Goal: Navigation & Orientation: Find specific page/section

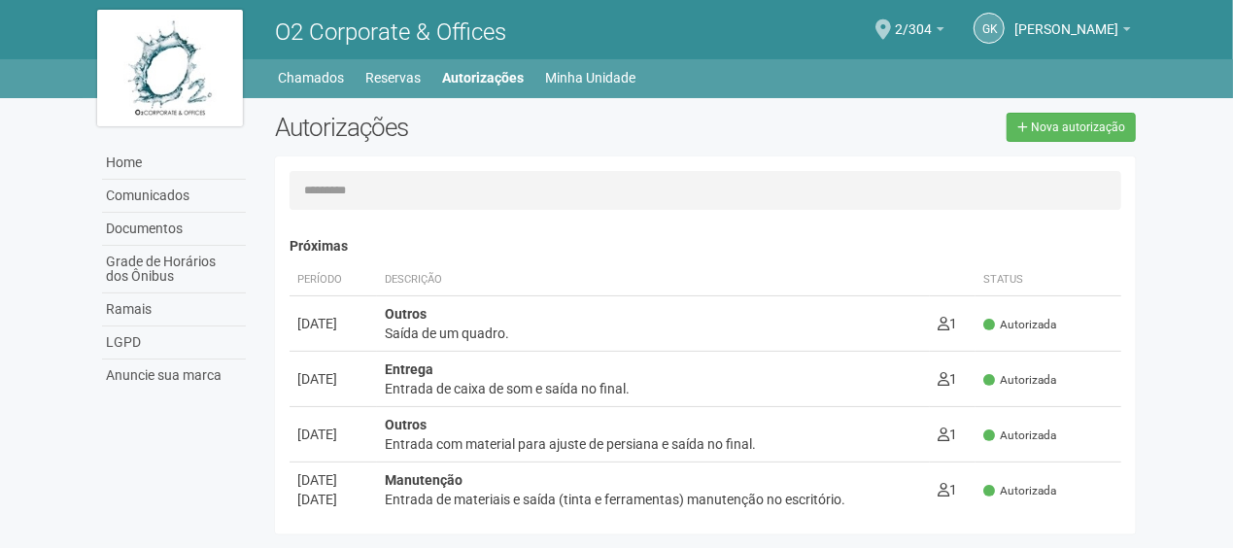
drag, startPoint x: 743, startPoint y: 17, endPoint x: 634, endPoint y: 18, distance: 108.9
click at [553, 81] on link "Minha Unidade" at bounding box center [591, 77] width 90 height 27
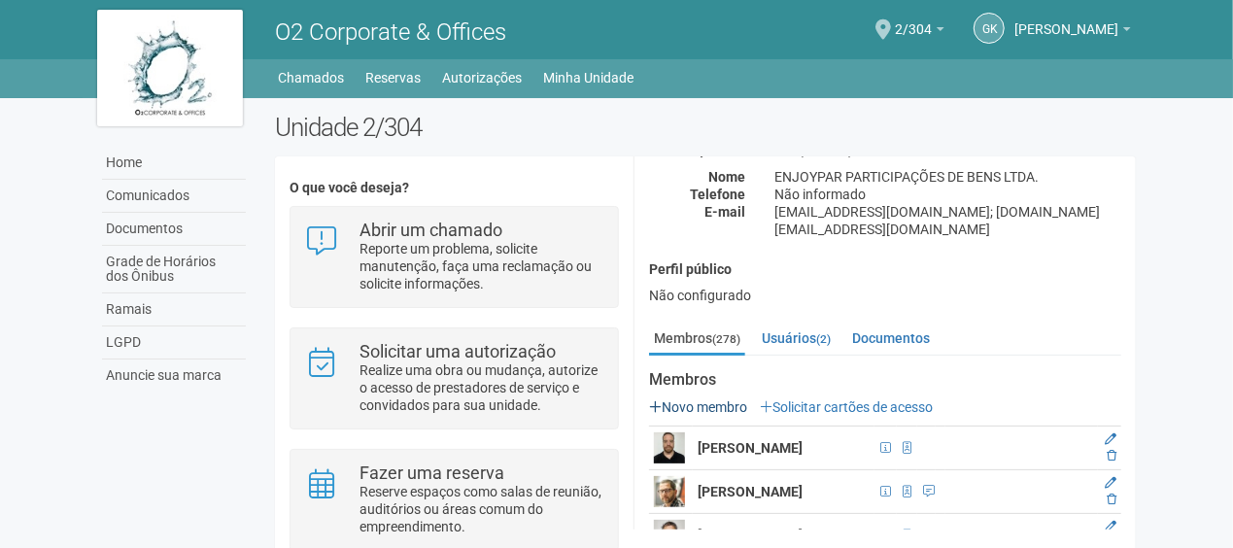
scroll to position [194, 0]
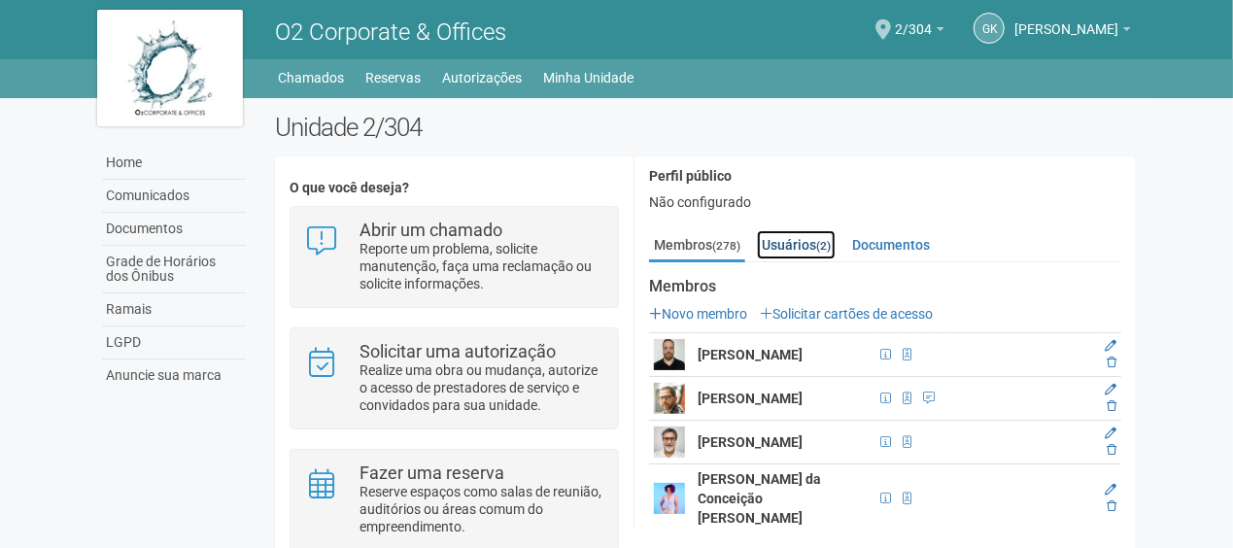
click at [799, 230] on link "Usuários (2)" at bounding box center [796, 244] width 79 height 29
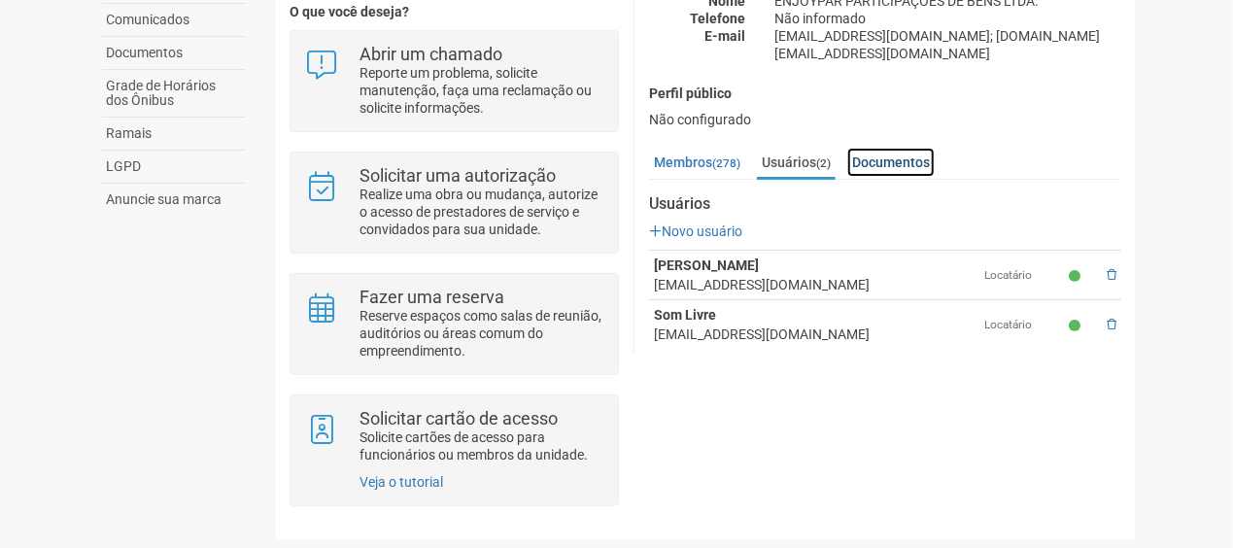
click at [874, 148] on link "Documentos" at bounding box center [890, 162] width 87 height 29
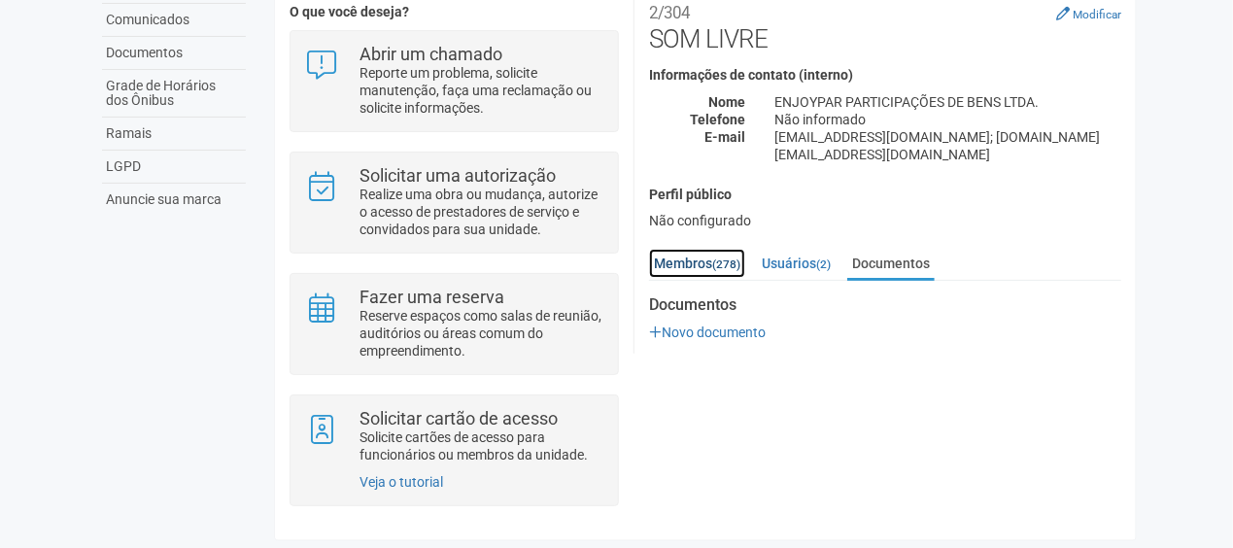
click at [733, 255] on link "Membros (278)" at bounding box center [697, 263] width 96 height 29
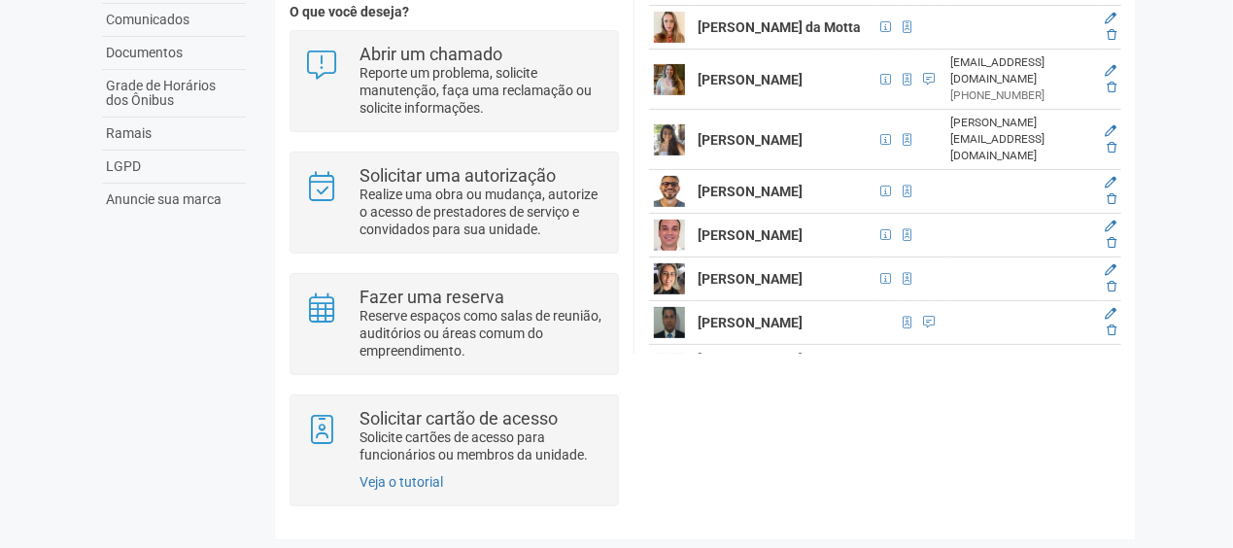
scroll to position [11182, 0]
